Goal: Task Accomplishment & Management: Manage account settings

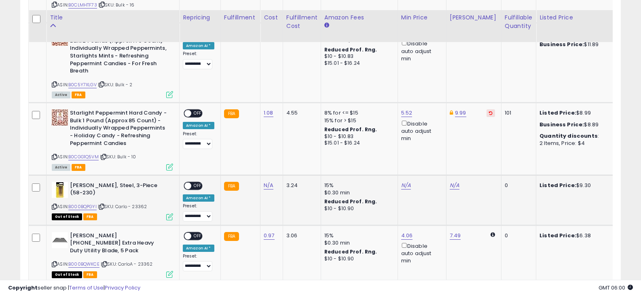
scroll to position [853, 0]
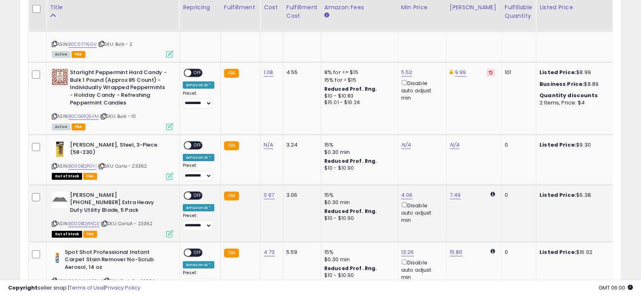
click at [197, 199] on span "OFF" at bounding box center [197, 195] width 13 height 7
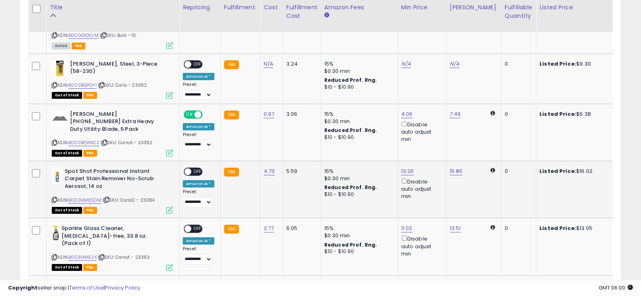
click at [198, 168] on span "OFF" at bounding box center [197, 171] width 13 height 7
click at [194, 225] on span "OFF" at bounding box center [197, 228] width 13 height 7
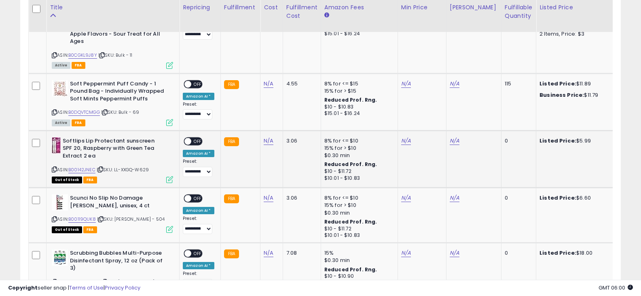
scroll to position [1298, 0]
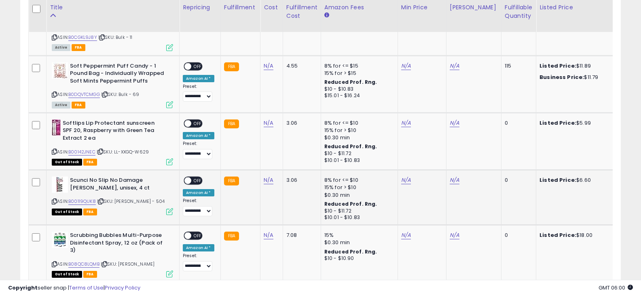
click at [196, 177] on span "OFF" at bounding box center [197, 180] width 13 height 7
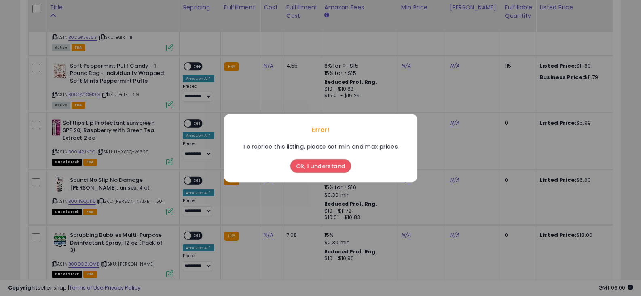
click at [305, 165] on button "Ok, I understand" at bounding box center [320, 166] width 61 height 14
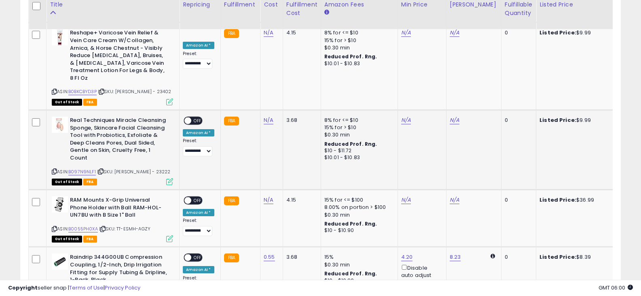
scroll to position [1702, 0]
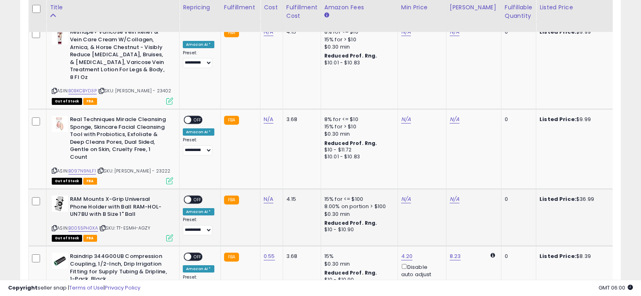
click at [199, 196] on span "OFF" at bounding box center [197, 199] width 13 height 7
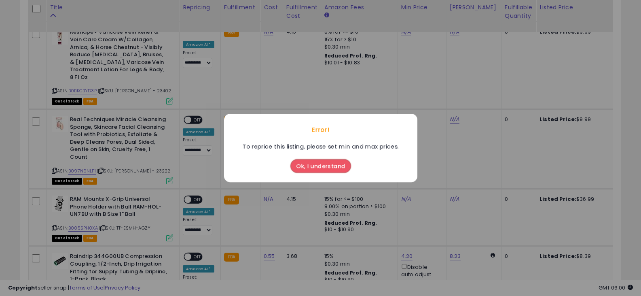
click at [310, 169] on button "Ok, I understand" at bounding box center [320, 166] width 61 height 14
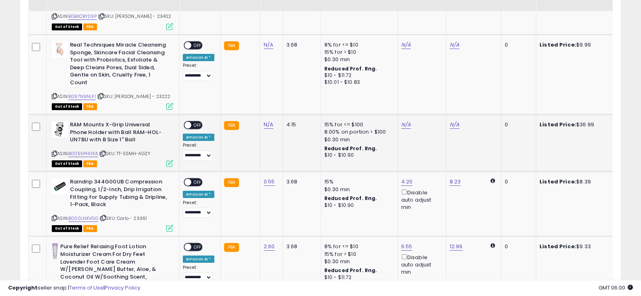
scroll to position [1783, 0]
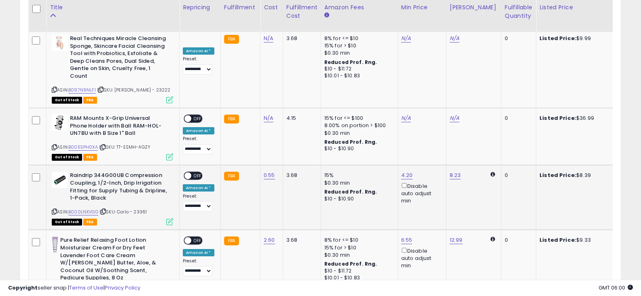
click at [198, 172] on span "OFF" at bounding box center [197, 175] width 13 height 7
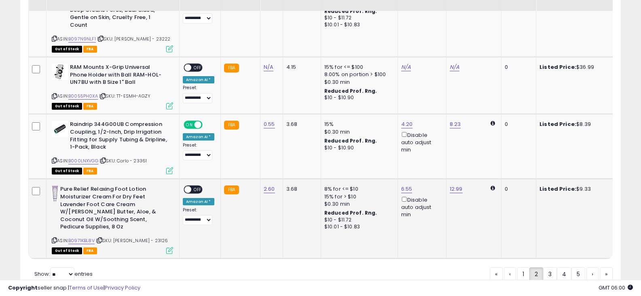
scroll to position [1845, 0]
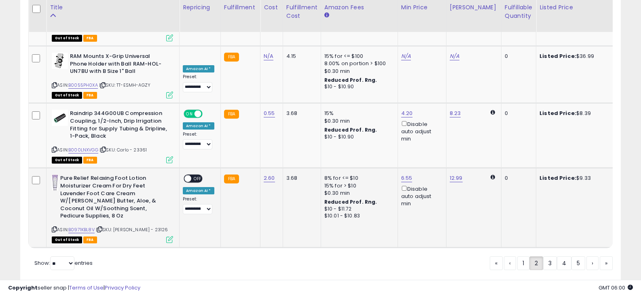
click at [197, 175] on span "OFF" at bounding box center [197, 178] width 13 height 7
click at [547, 256] on link "3" at bounding box center [550, 263] width 14 height 14
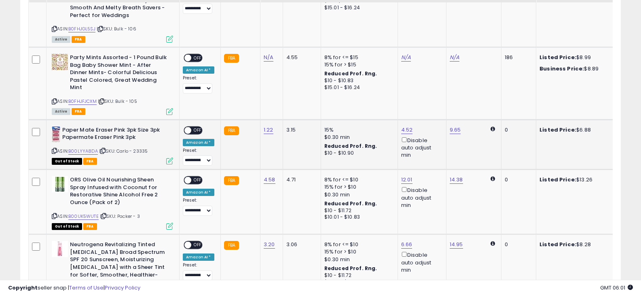
scroll to position [529, 0]
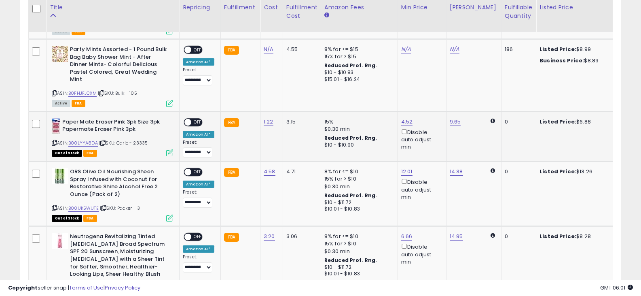
click at [197, 118] on span "OFF" at bounding box center [197, 121] width 13 height 7
click at [197, 169] on span "OFF" at bounding box center [197, 172] width 13 height 7
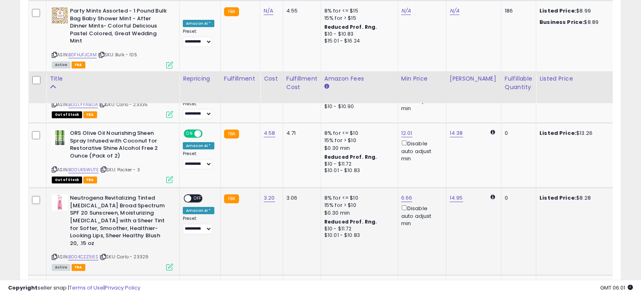
scroll to position [651, 0]
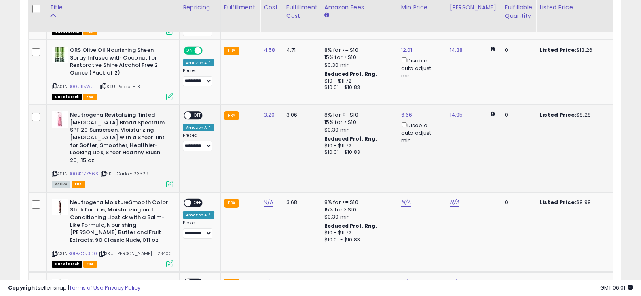
click at [197, 112] on span "OFF" at bounding box center [197, 115] width 13 height 7
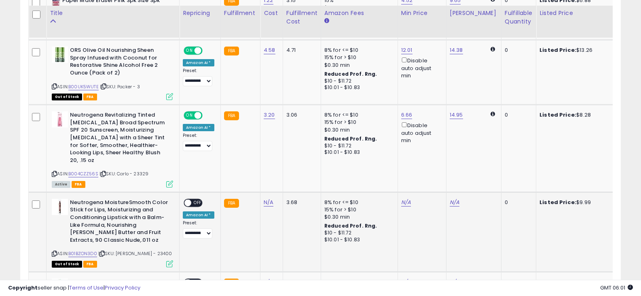
scroll to position [691, 0]
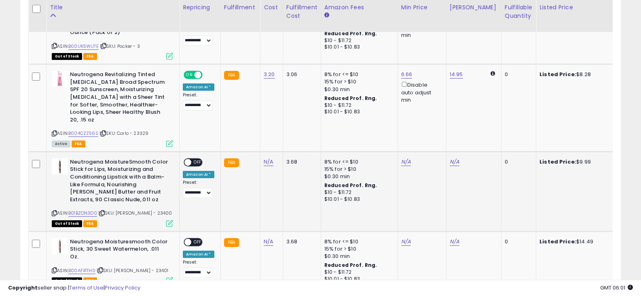
click at [198, 159] on span "OFF" at bounding box center [197, 162] width 13 height 7
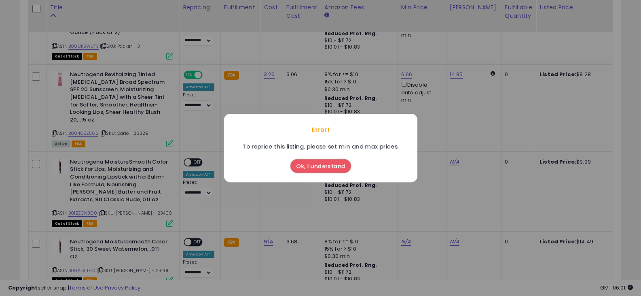
click at [348, 163] on button "Ok, I understand" at bounding box center [320, 166] width 61 height 14
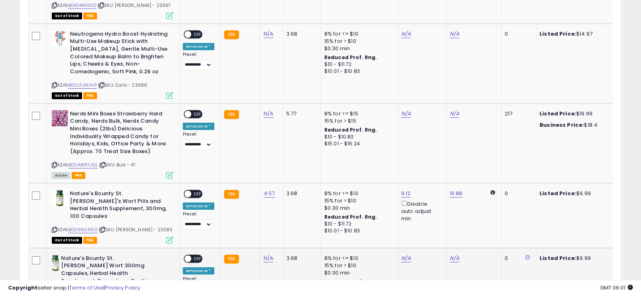
scroll to position [1338, 0]
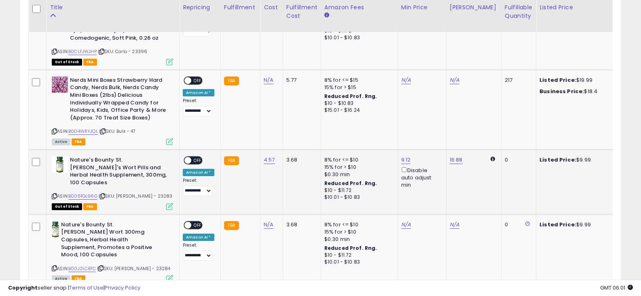
click at [199, 157] on span "OFF" at bounding box center [197, 160] width 13 height 7
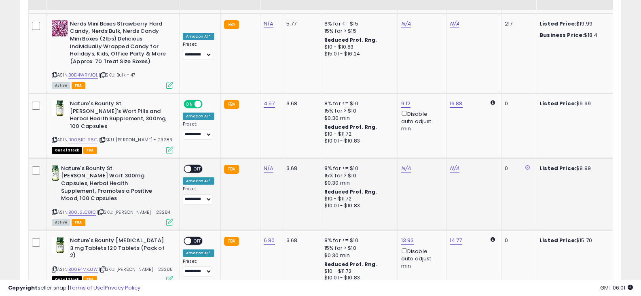
scroll to position [1419, 0]
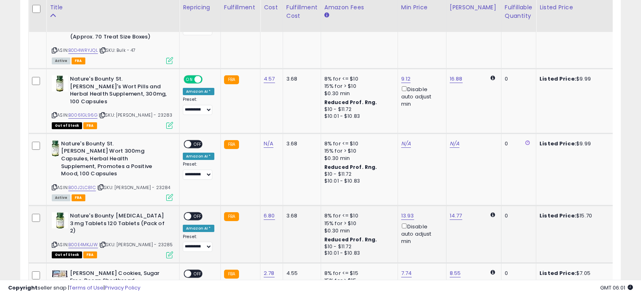
click at [198, 213] on span "OFF" at bounding box center [197, 216] width 13 height 7
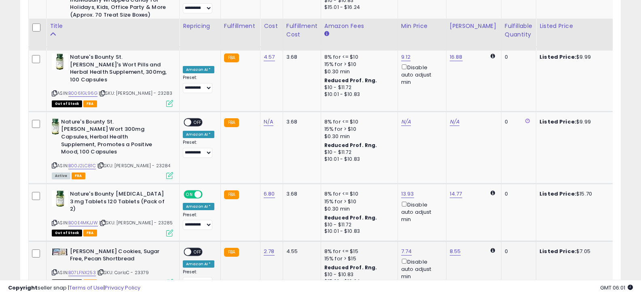
scroll to position [1459, 0]
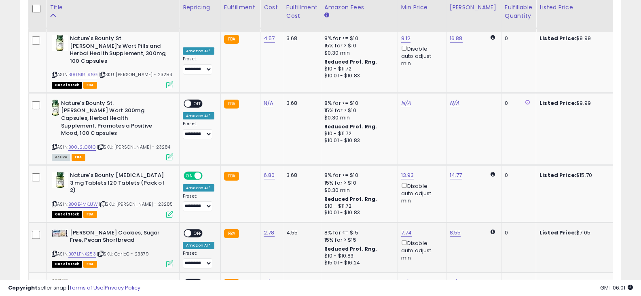
click at [197, 229] on span "OFF" at bounding box center [197, 232] width 13 height 7
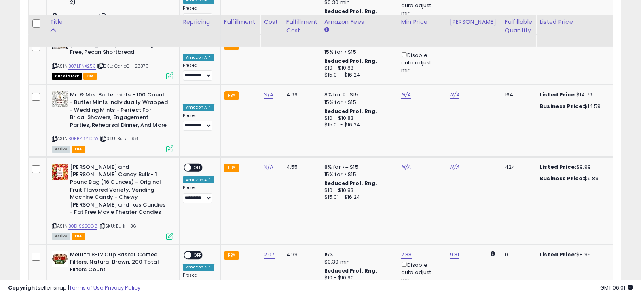
scroll to position [1661, 0]
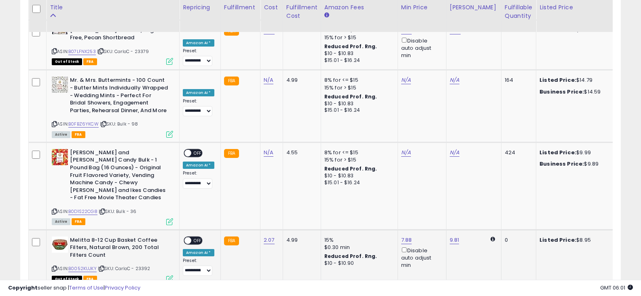
click at [197, 237] on span "OFF" at bounding box center [197, 240] width 13 height 7
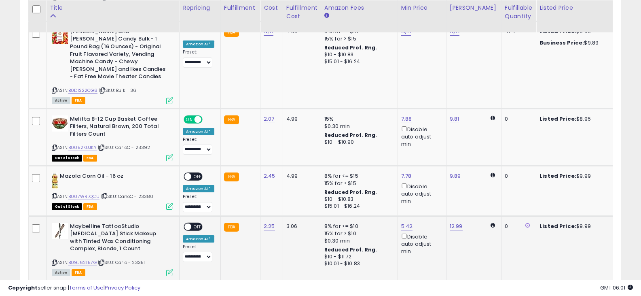
scroll to position [1783, 0]
click at [193, 172] on span "OFF" at bounding box center [197, 175] width 13 height 7
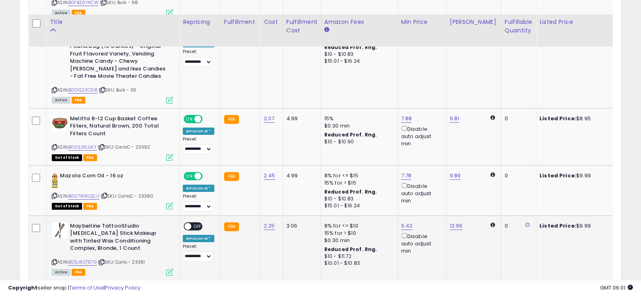
scroll to position [1823, 0]
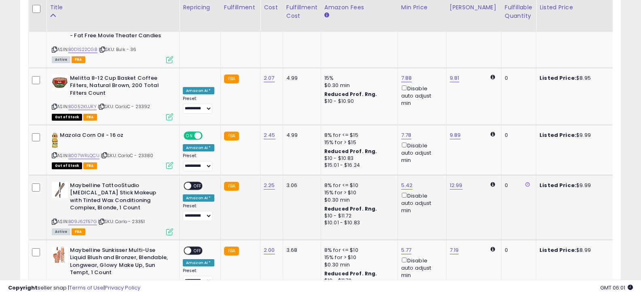
click at [196, 182] on span "OFF" at bounding box center [197, 185] width 13 height 7
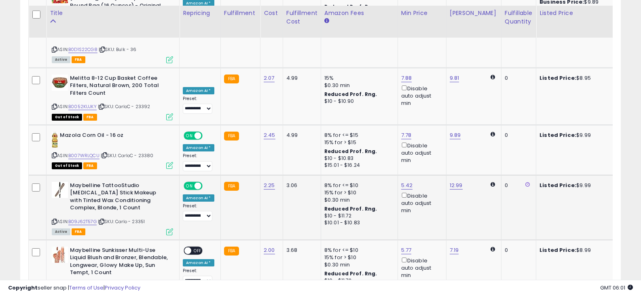
scroll to position [1864, 0]
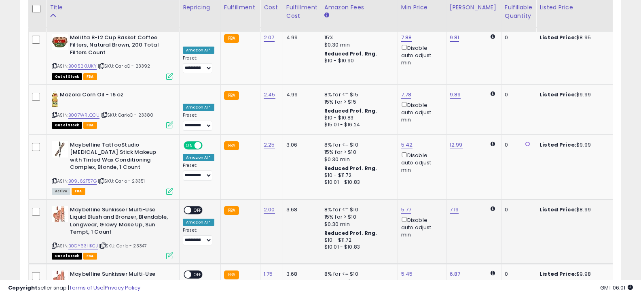
click at [194, 206] on span "OFF" at bounding box center [197, 209] width 13 height 7
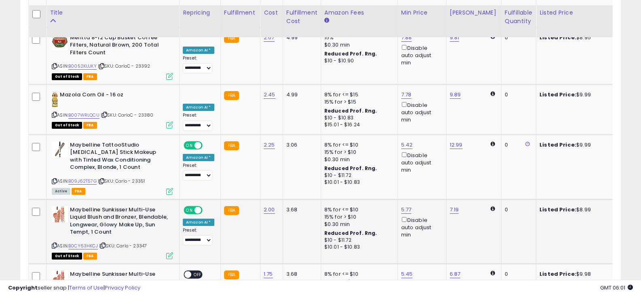
scroll to position [1901, 0]
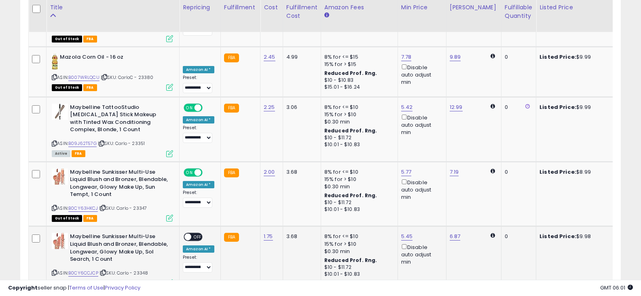
click at [194, 233] on span "OFF" at bounding box center [197, 236] width 13 height 7
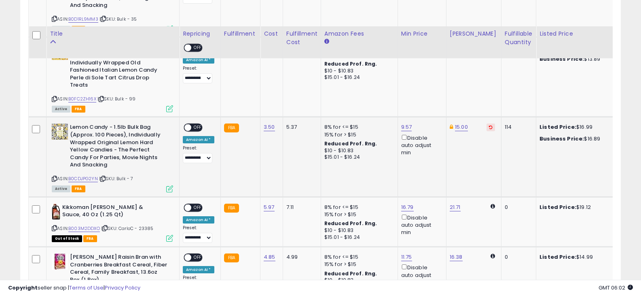
scroll to position [934, 0]
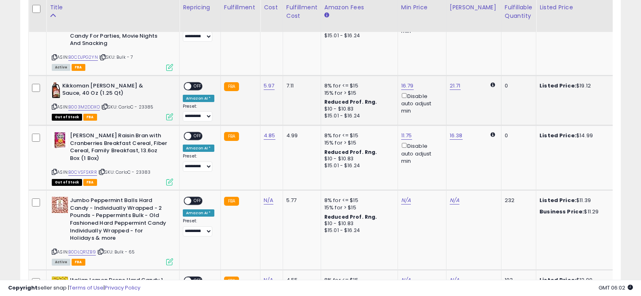
click at [199, 82] on span "OFF" at bounding box center [197, 85] width 13 height 7
click at [199, 133] on span "OFF" at bounding box center [197, 136] width 13 height 7
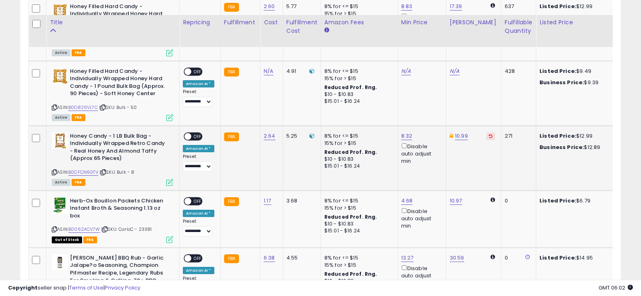
scroll to position [1378, 0]
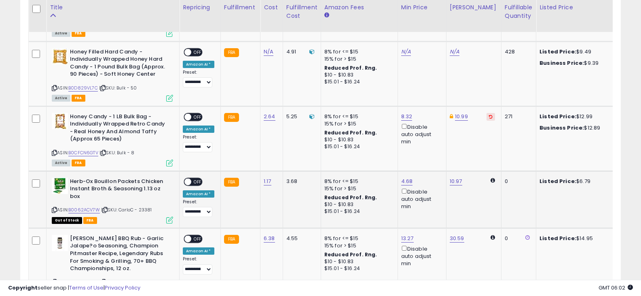
click at [201, 178] on span "OFF" at bounding box center [197, 181] width 13 height 7
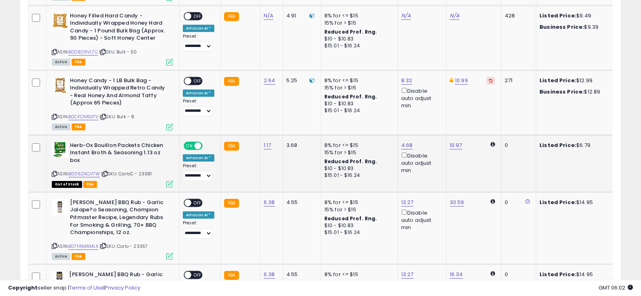
scroll to position [1459, 0]
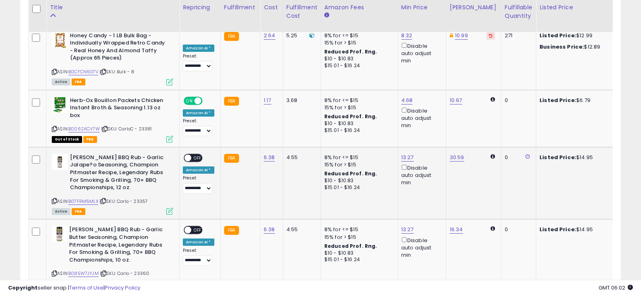
click at [197, 154] on span "OFF" at bounding box center [197, 157] width 13 height 7
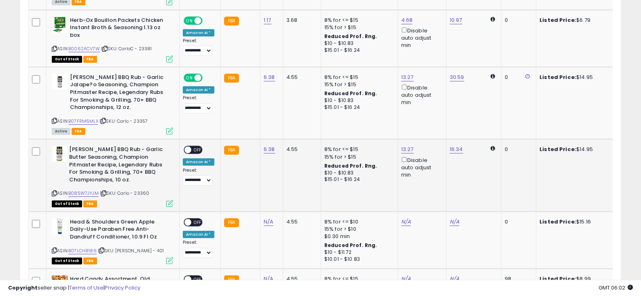
scroll to position [1540, 0]
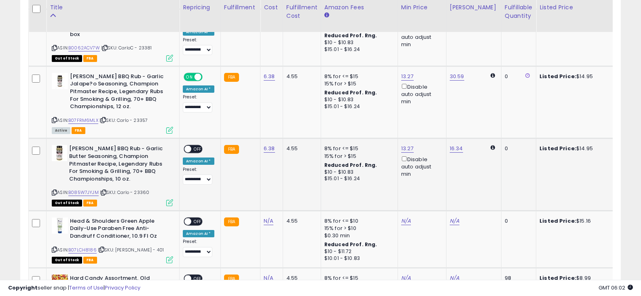
click at [196, 146] on span "OFF" at bounding box center [197, 149] width 13 height 7
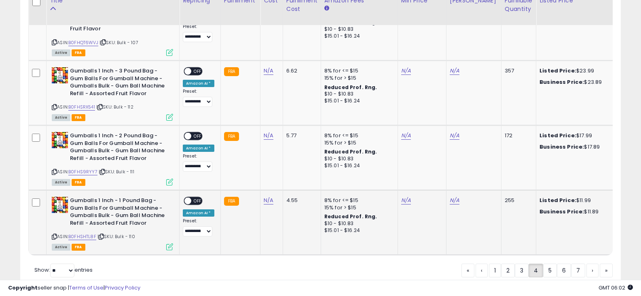
scroll to position [1920, 0]
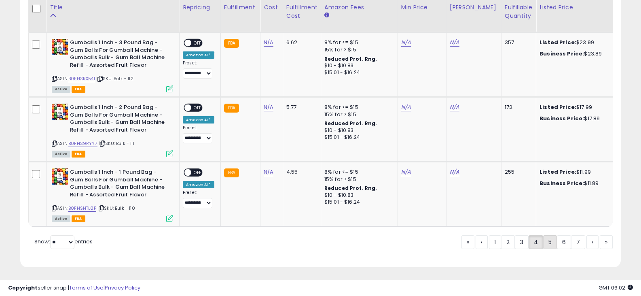
click at [549, 244] on link "5" at bounding box center [550, 242] width 14 height 14
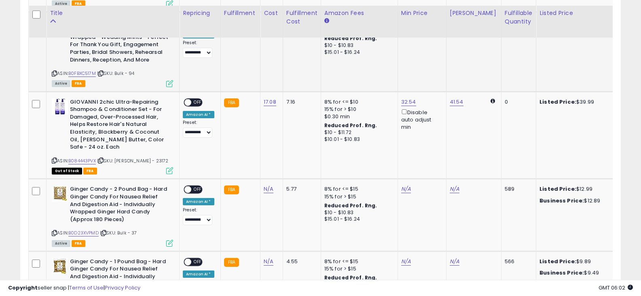
scroll to position [570, 0]
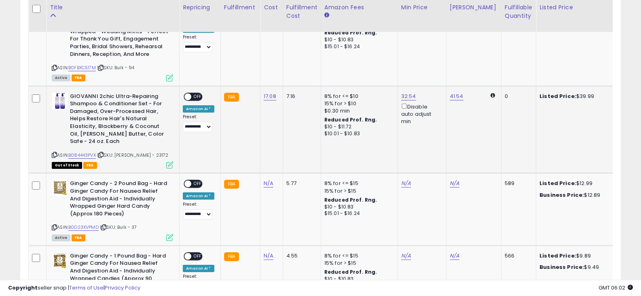
click at [195, 95] on span "OFF" at bounding box center [197, 96] width 13 height 7
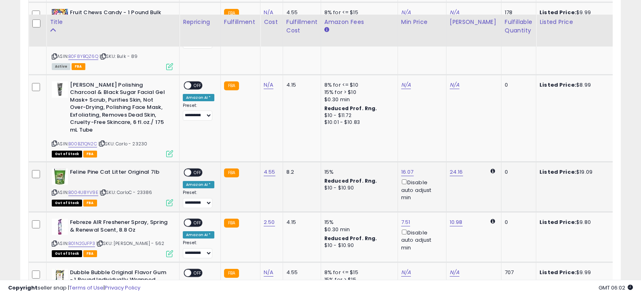
scroll to position [1176, 0]
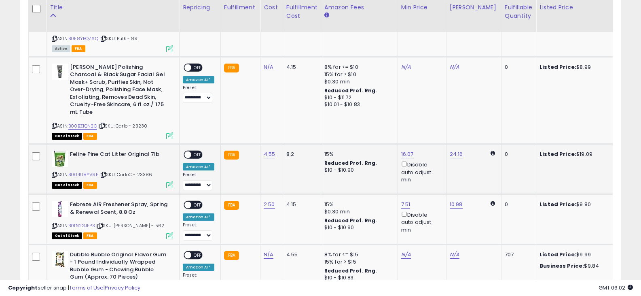
click at [194, 158] on div "ON OFF" at bounding box center [184, 154] width 19 height 7
click at [198, 156] on span "OFF" at bounding box center [197, 154] width 13 height 7
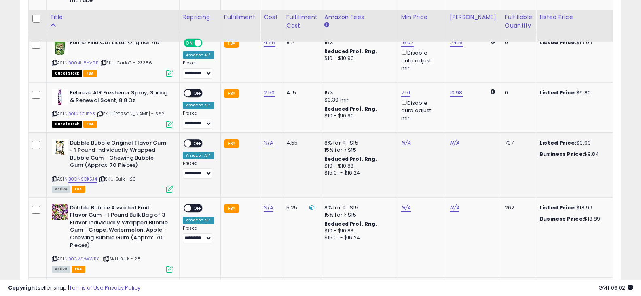
scroll to position [1298, 0]
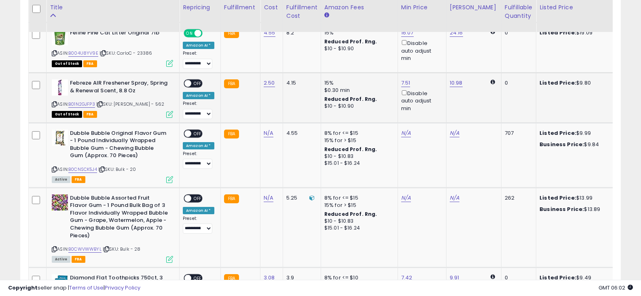
click at [198, 81] on span "OFF" at bounding box center [197, 83] width 13 height 7
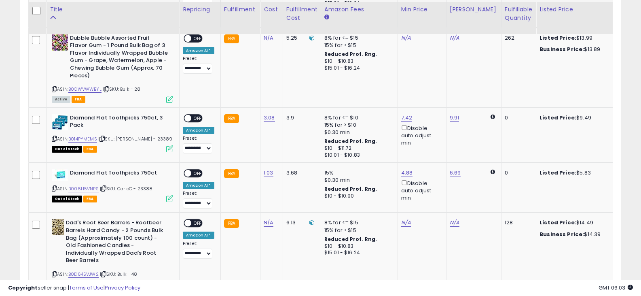
scroll to position [1459, 0]
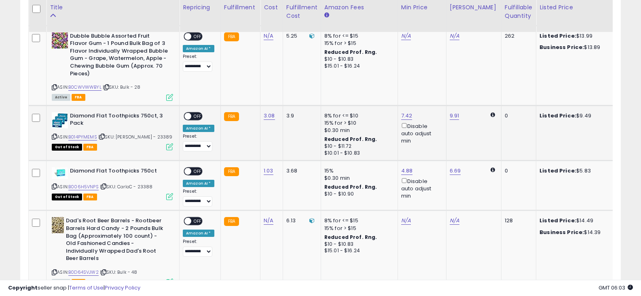
click at [198, 115] on span "OFF" at bounding box center [197, 115] width 13 height 7
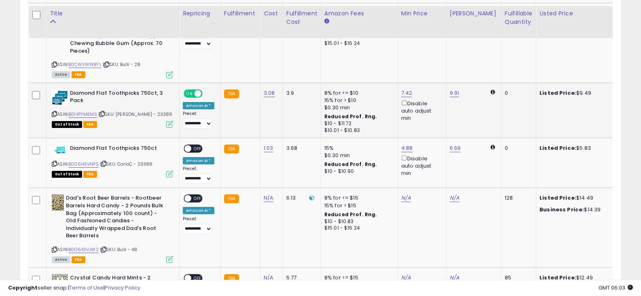
scroll to position [1500, 0]
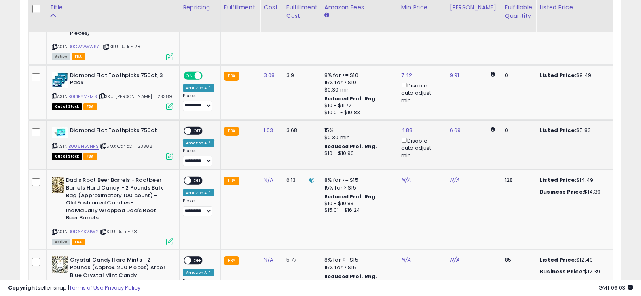
click at [195, 130] on span "OFF" at bounding box center [197, 130] width 13 height 7
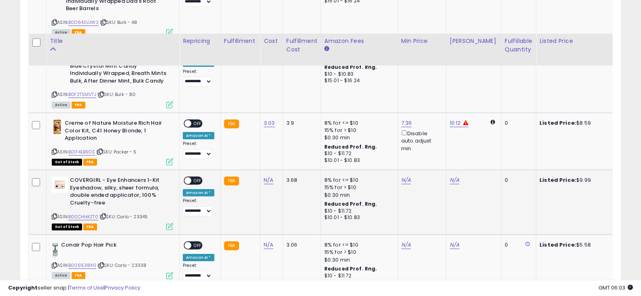
scroll to position [1742, 0]
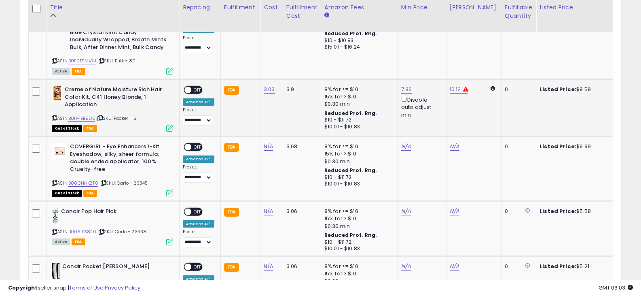
click at [193, 89] on span "OFF" at bounding box center [197, 90] width 13 height 7
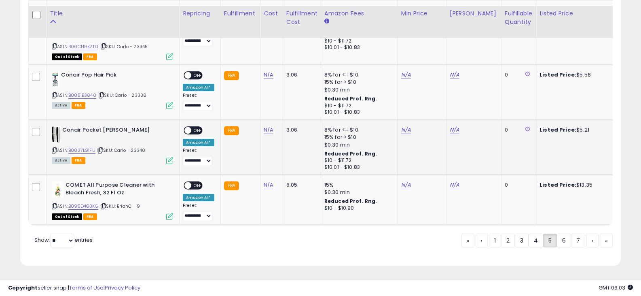
scroll to position [1885, 0]
click at [561, 247] on div "« ‹ 1 2 3 4 5 6 7 › »" at bounding box center [536, 241] width 151 height 16
click at [561, 241] on link "6" at bounding box center [564, 240] width 14 height 14
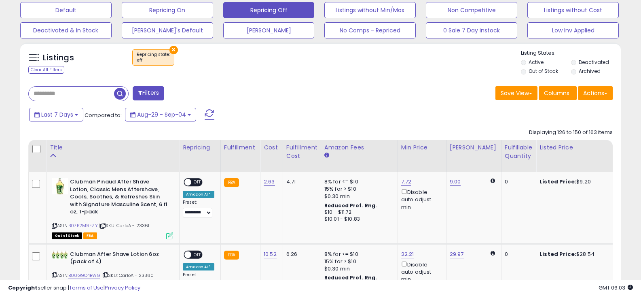
scroll to position [327, 0]
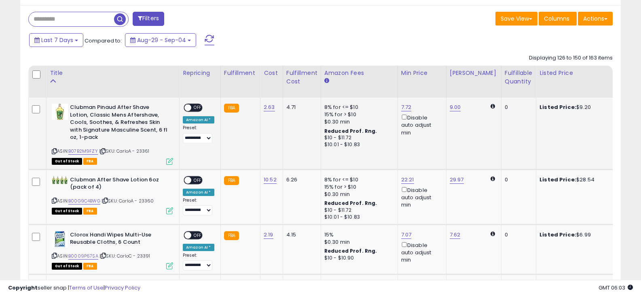
click at [197, 106] on span "OFF" at bounding box center [197, 107] width 13 height 7
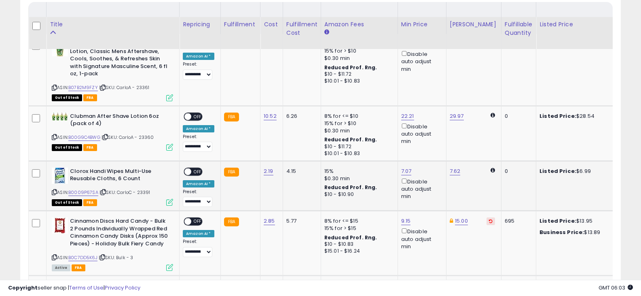
scroll to position [408, 0]
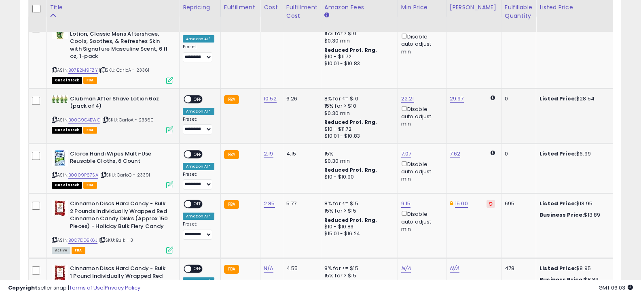
click at [199, 98] on span "OFF" at bounding box center [197, 98] width 13 height 7
click at [197, 154] on span "OFF" at bounding box center [197, 153] width 13 height 7
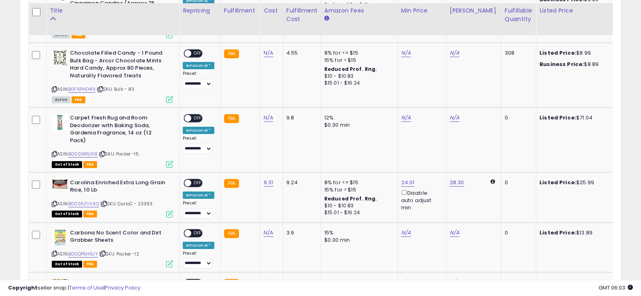
scroll to position [691, 0]
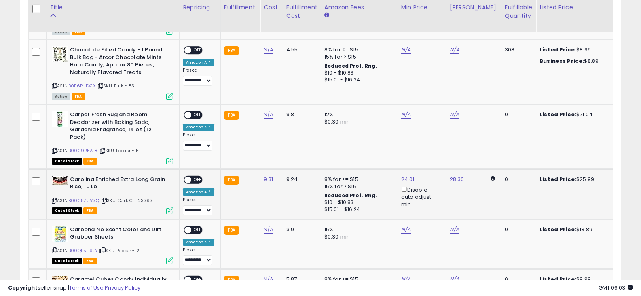
click at [198, 176] on span "OFF" at bounding box center [197, 179] width 13 height 7
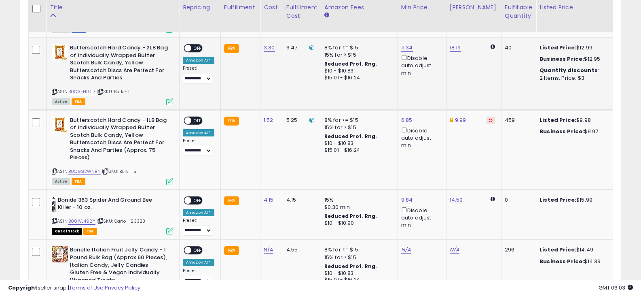
scroll to position [1378, 0]
click at [196, 196] on span "OFF" at bounding box center [197, 199] width 13 height 7
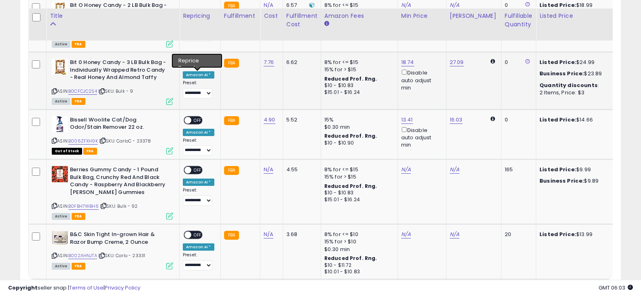
scroll to position [1783, 0]
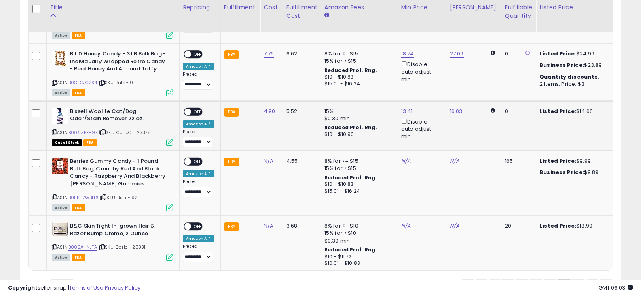
click at [193, 108] on span "OFF" at bounding box center [197, 111] width 13 height 7
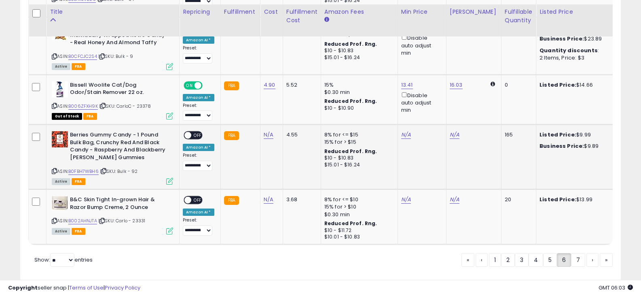
scroll to position [1820, 0]
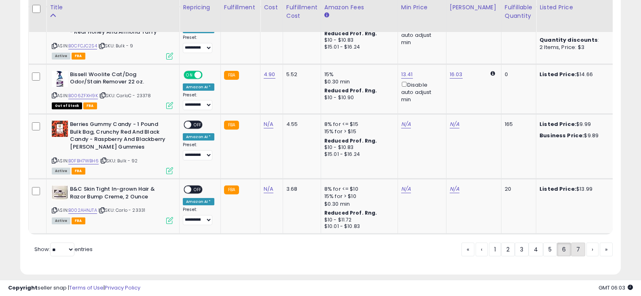
click at [575, 242] on link "7" at bounding box center [578, 249] width 14 height 14
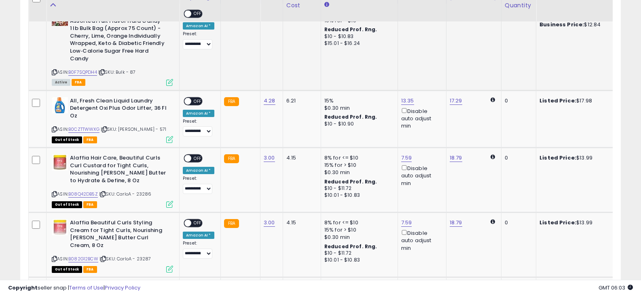
scroll to position [448, 0]
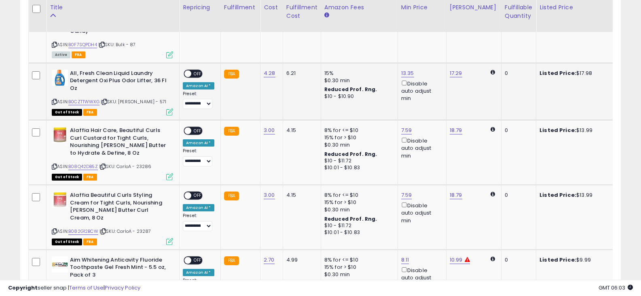
click at [193, 70] on span "OFF" at bounding box center [197, 73] width 13 height 7
click at [198, 127] on span "OFF" at bounding box center [197, 130] width 13 height 7
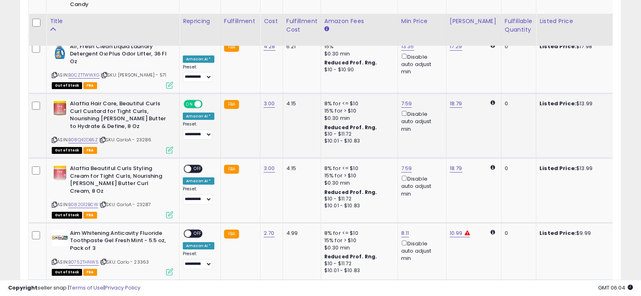
scroll to position [489, 0]
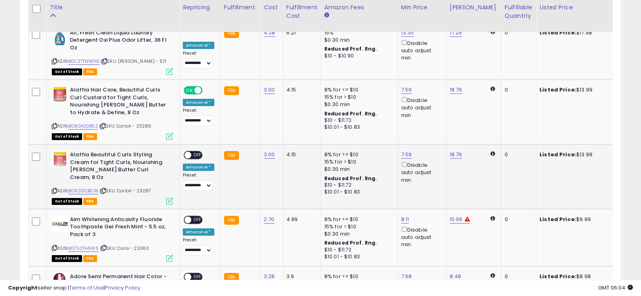
click at [198, 152] on span "OFF" at bounding box center [197, 155] width 13 height 7
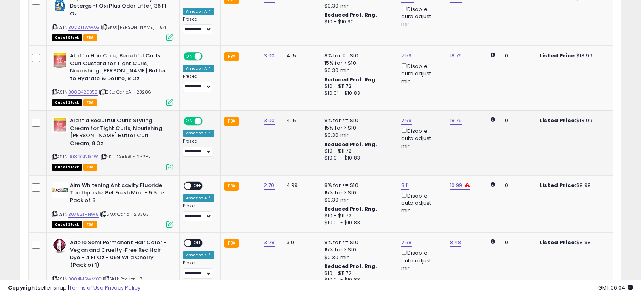
scroll to position [570, 0]
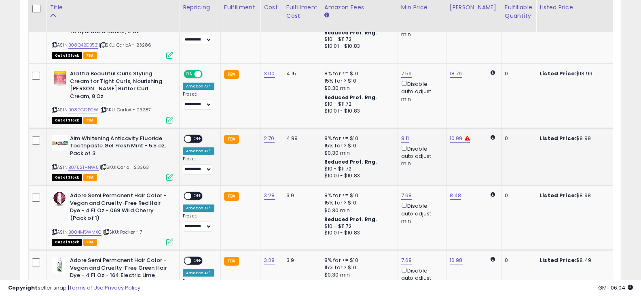
click at [197, 135] on span "OFF" at bounding box center [197, 138] width 13 height 7
click at [199, 192] on span "OFF" at bounding box center [197, 195] width 13 height 7
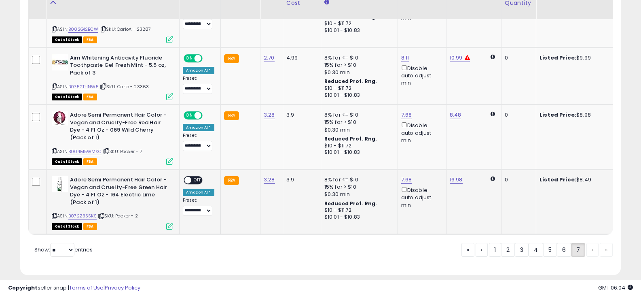
scroll to position [651, 0]
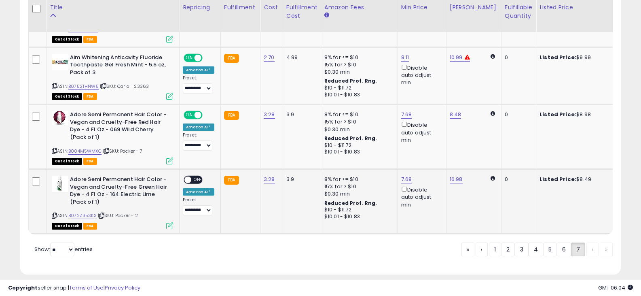
click at [197, 176] on span "OFF" at bounding box center [197, 179] width 13 height 7
click at [586, 242] on div "« ‹ 1 2 3 4 5 6 7 › »" at bounding box center [536, 250] width 151 height 16
click at [588, 242] on div "« ‹ 1 2 3 4 5 6 7 › »" at bounding box center [536, 250] width 151 height 16
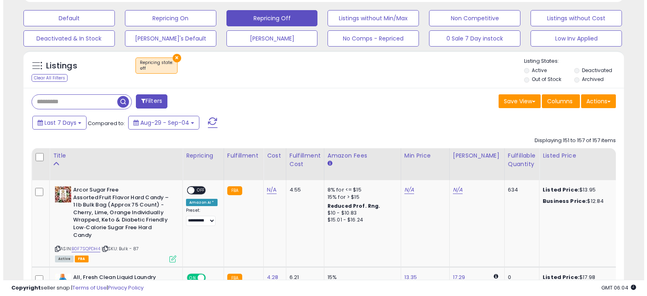
scroll to position [165, 0]
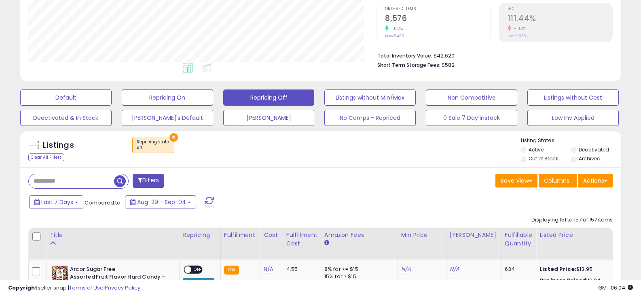
click at [173, 136] on button "×" at bounding box center [173, 137] width 8 height 8
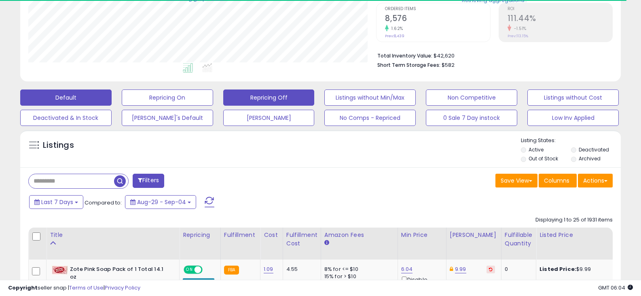
scroll to position [404184, 404002]
click at [86, 101] on button "Default" at bounding box center [65, 97] width 91 height 16
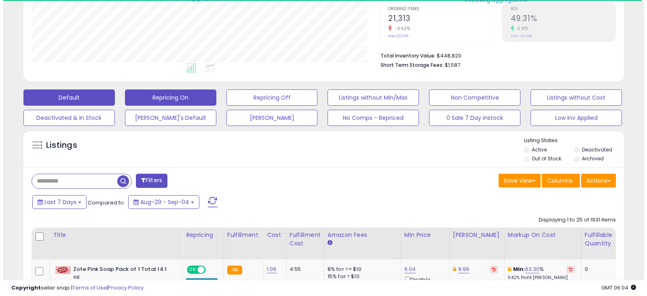
scroll to position [166, 348]
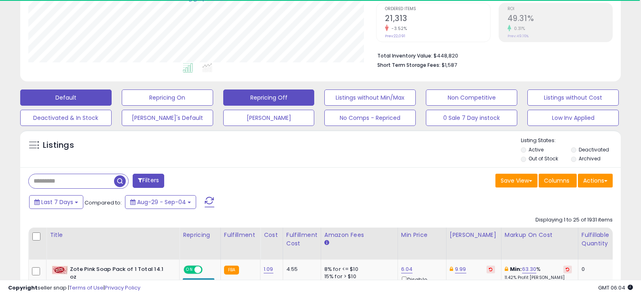
click at [252, 99] on button "Repricing Off" at bounding box center [268, 97] width 91 height 16
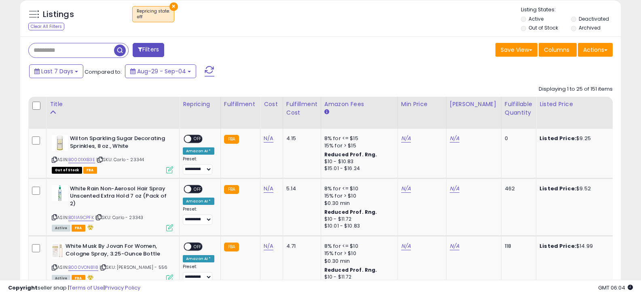
scroll to position [0, 0]
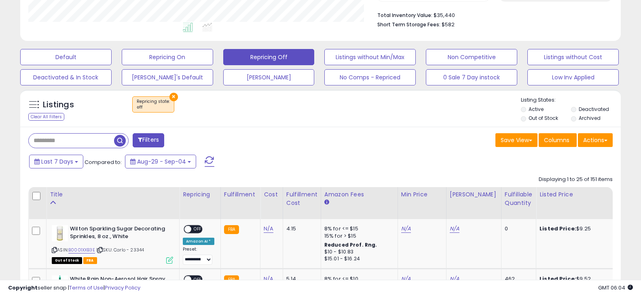
click at [157, 141] on button "Filters" at bounding box center [149, 140] width 32 height 14
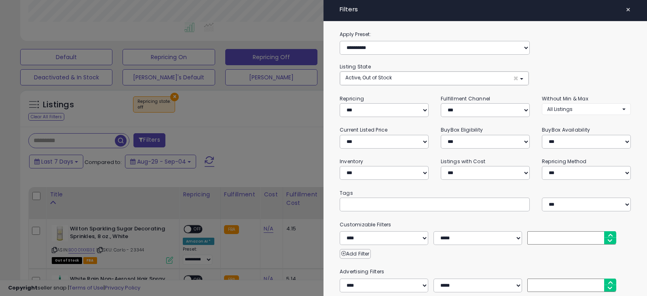
scroll to position [404184, 403998]
click at [626, 8] on span "×" at bounding box center [628, 9] width 5 height 11
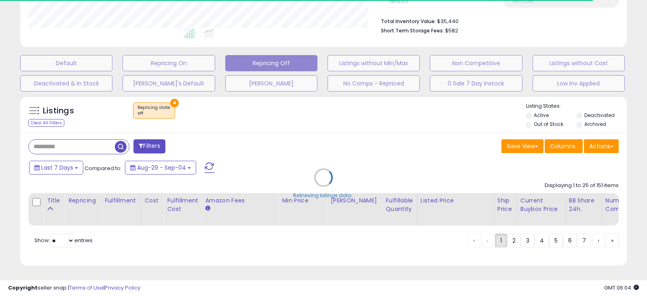
click at [599, 179] on div "Retrieving listings data.." at bounding box center [323, 183] width 619 height 184
